Goal: Information Seeking & Learning: Learn about a topic

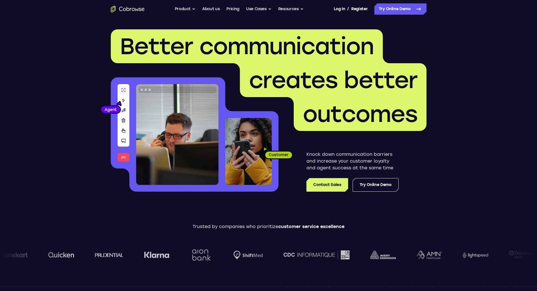
click at [192, 8] on button "Product" at bounding box center [185, 8] width 21 height 11
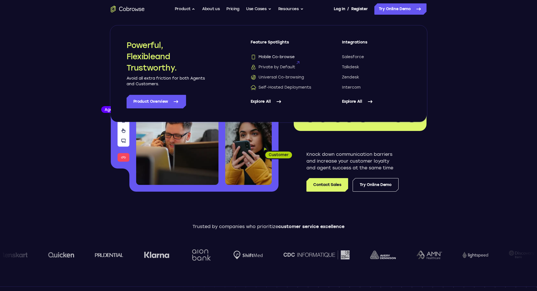
click at [276, 54] on span "Mobile Co-browse" at bounding box center [273, 57] width 44 height 6
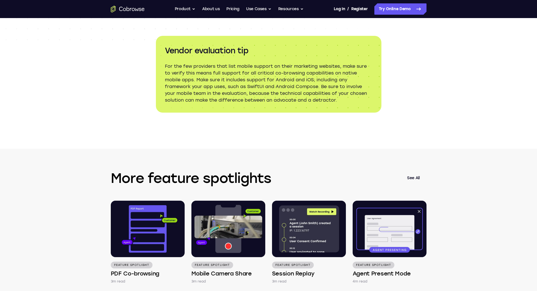
scroll to position [903, 0]
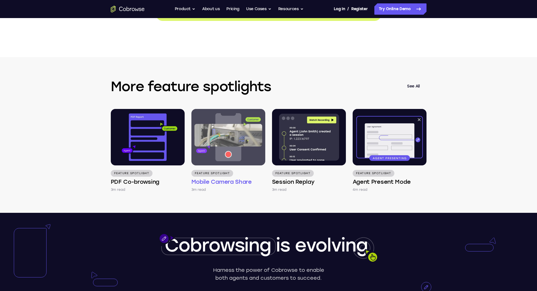
click at [231, 157] on img at bounding box center [229, 137] width 74 height 56
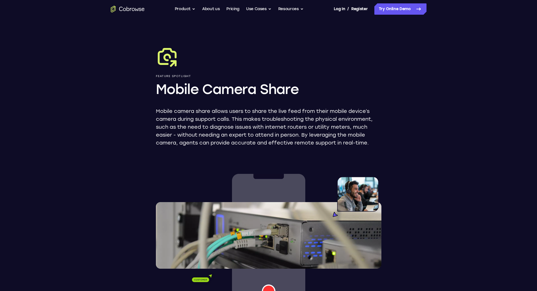
click at [173, 8] on div "Go back Powerful, Flexible and Trustworthy. Avoid all extra friction for both A…" at bounding box center [268, 8] width 361 height 11
click at [179, 8] on button "Product" at bounding box center [185, 8] width 21 height 11
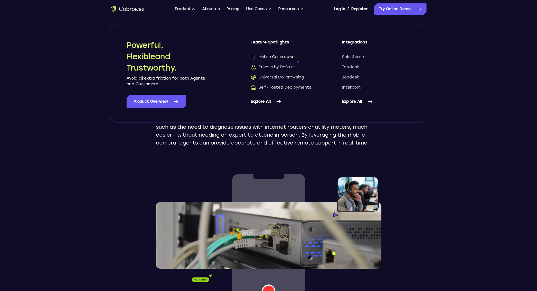
click at [275, 57] on span "Mobile Co-browse" at bounding box center [273, 57] width 44 height 6
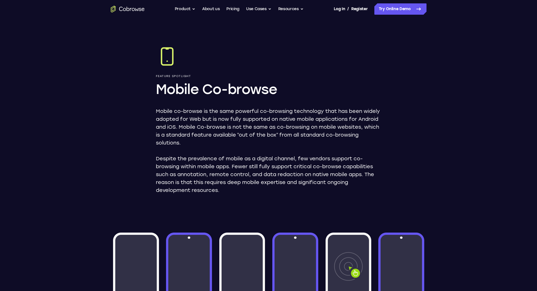
click at [135, 8] on icon "Go to the home page" at bounding box center [128, 9] width 34 height 7
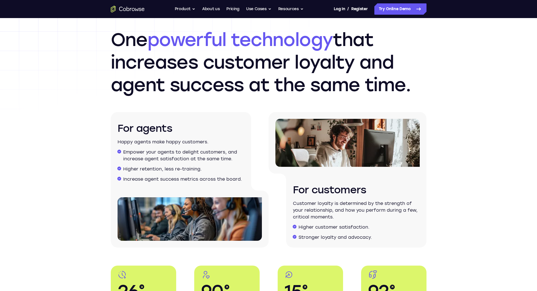
scroll to position [875, 0]
